Goal: Navigation & Orientation: Find specific page/section

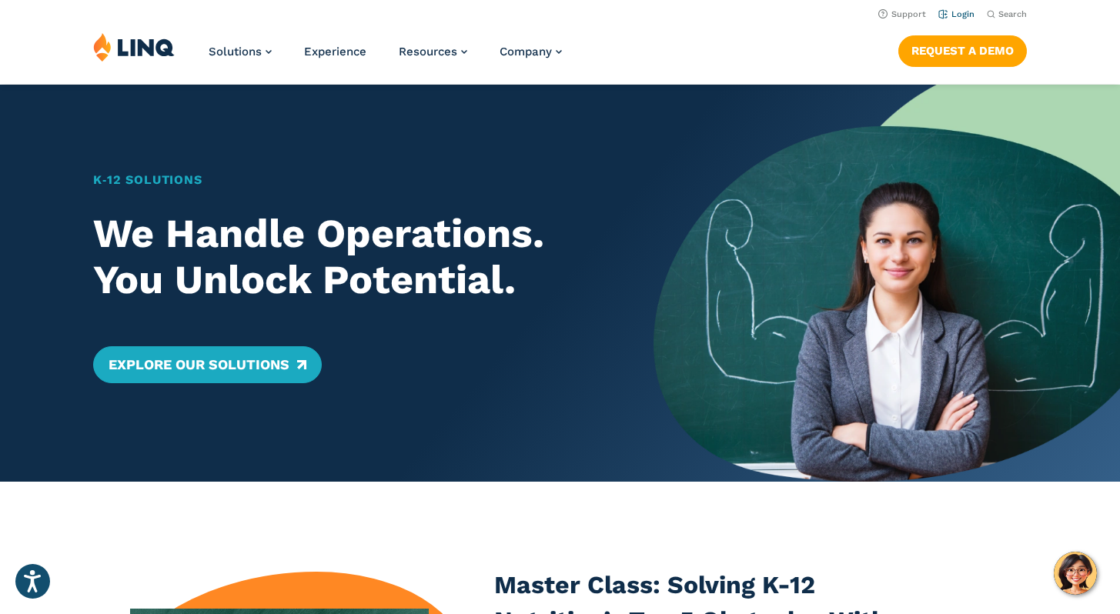
click at [965, 13] on link "Login" at bounding box center [957, 14] width 36 height 10
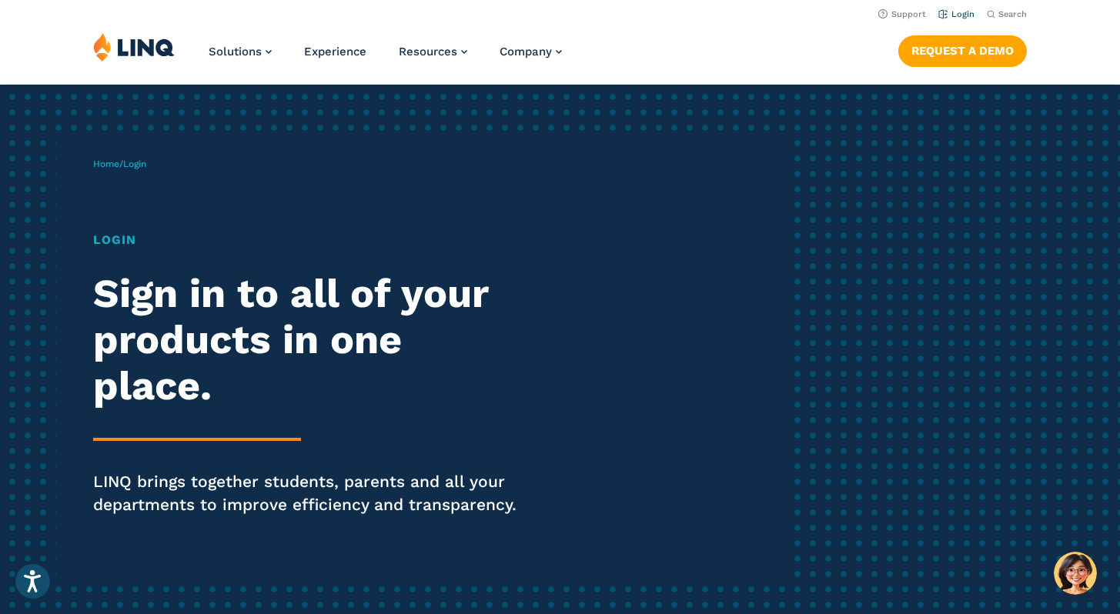
click at [959, 15] on link "Login" at bounding box center [957, 14] width 36 height 10
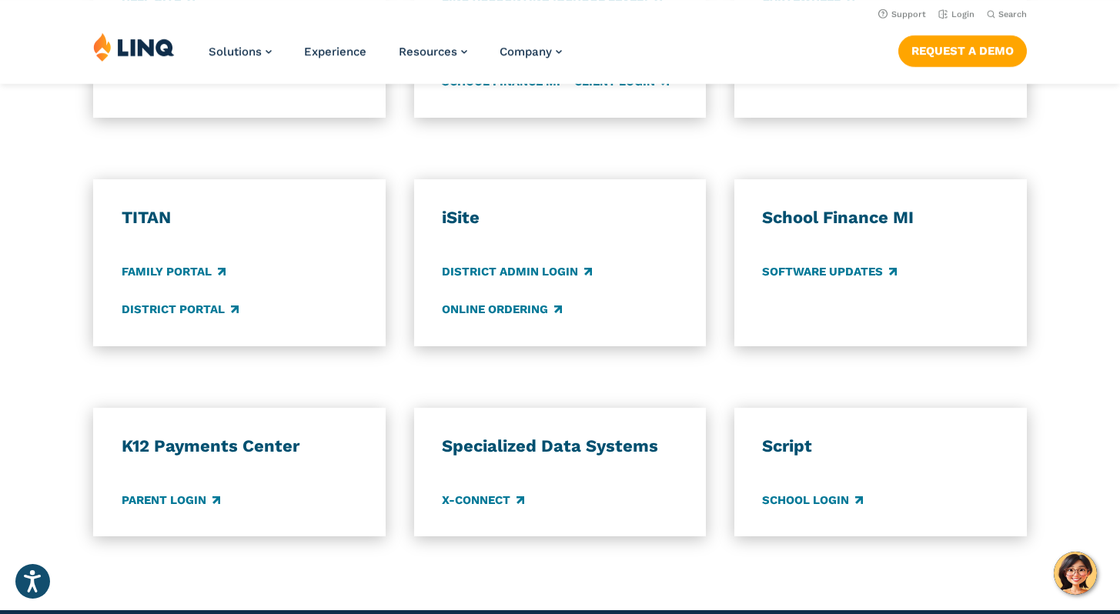
scroll to position [1106, 0]
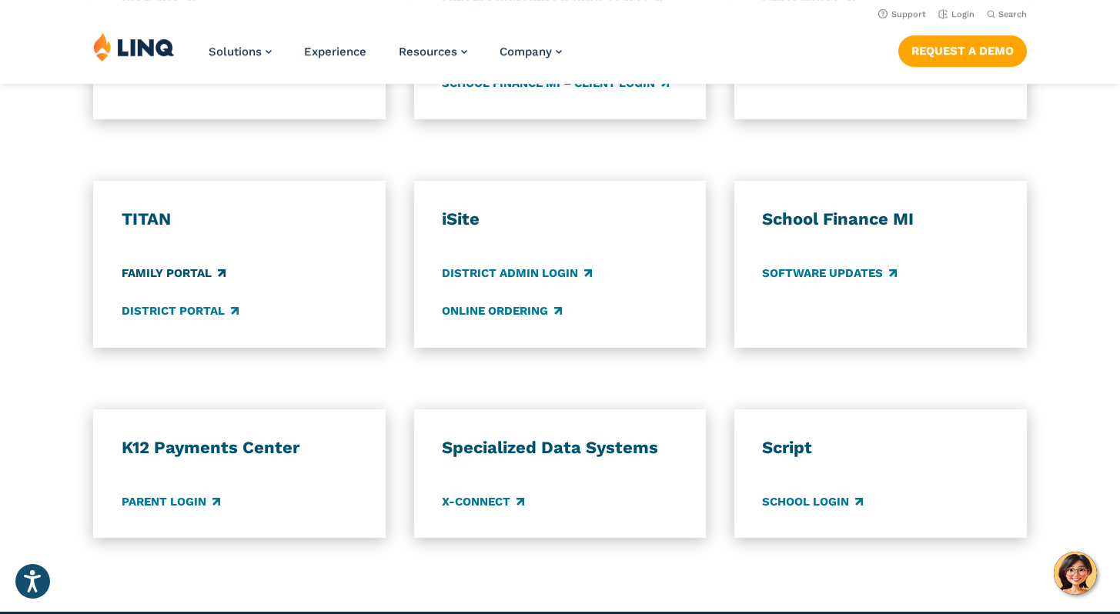
click at [189, 273] on link "Family Portal" at bounding box center [174, 274] width 104 height 17
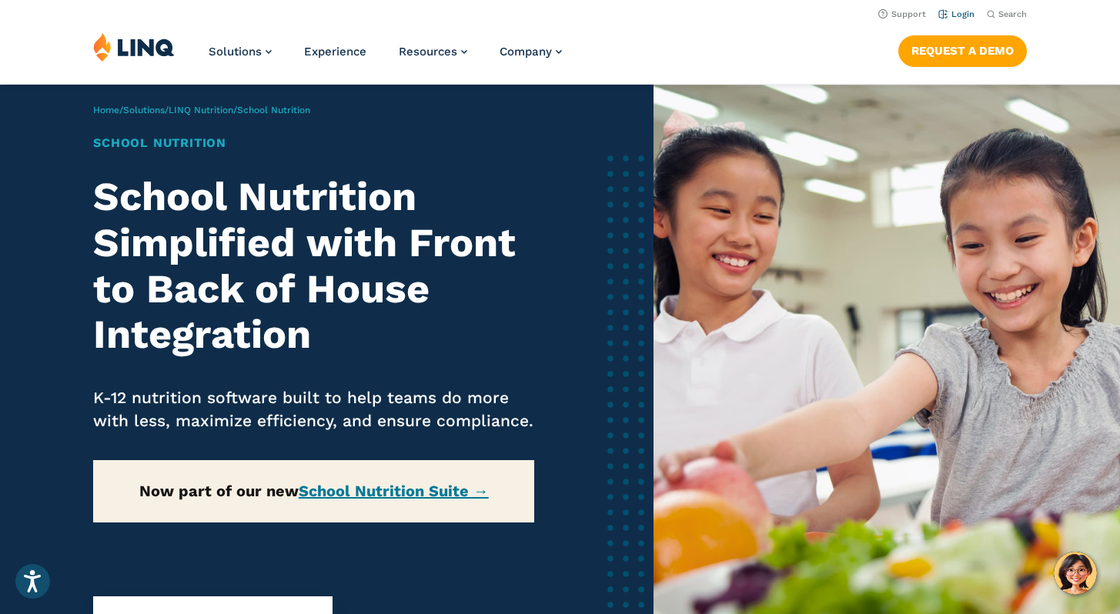
click at [965, 13] on link "Login" at bounding box center [957, 14] width 36 height 10
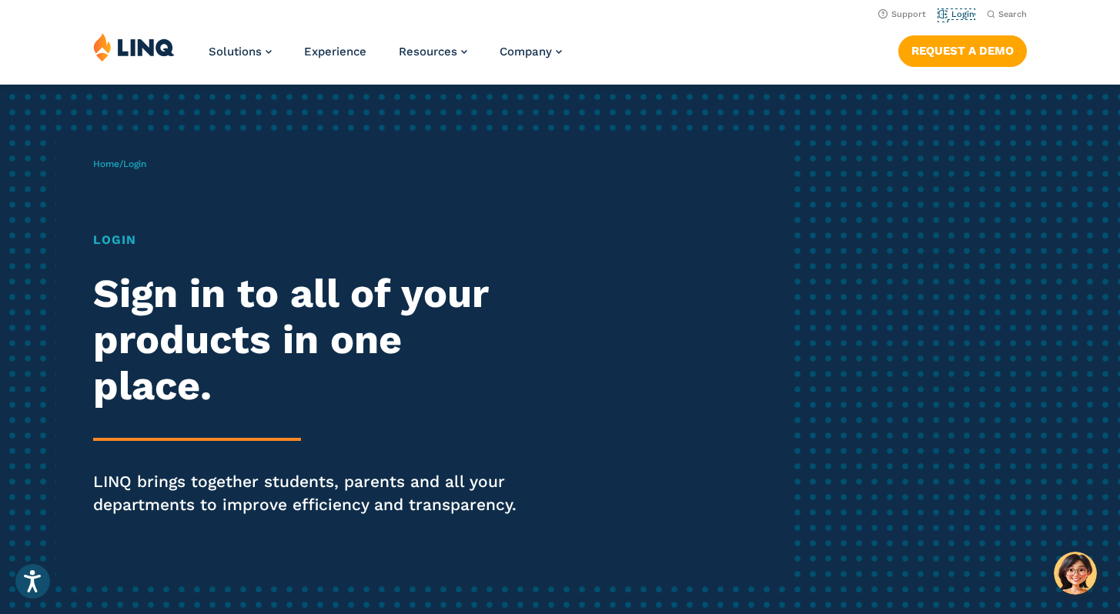
click at [965, 13] on link "Login" at bounding box center [957, 14] width 36 height 10
click at [681, 335] on div "Home / Login Login Sign in to all of your products in one place. LINQ brings to…" at bounding box center [443, 359] width 700 height 440
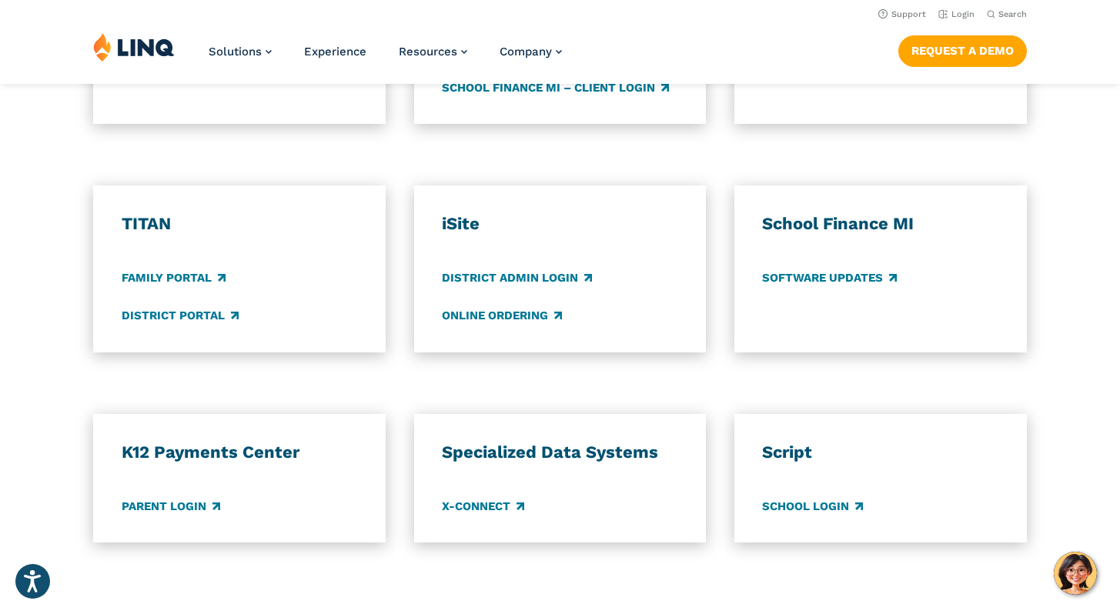
scroll to position [1078, 0]
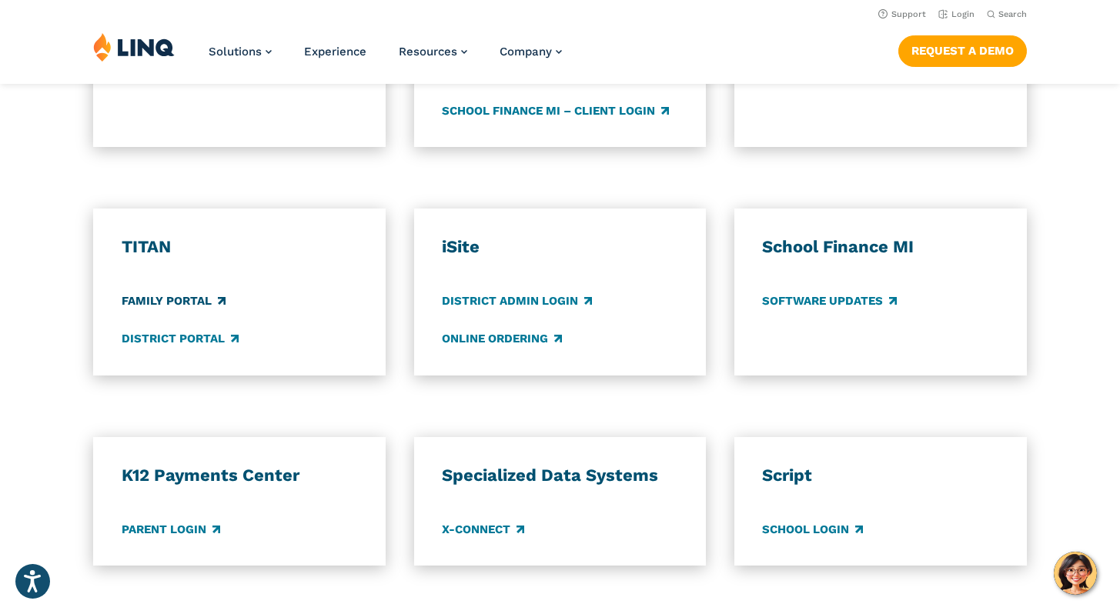
click at [188, 299] on link "Family Portal" at bounding box center [174, 301] width 104 height 17
